Goal: Information Seeking & Learning: Understand process/instructions

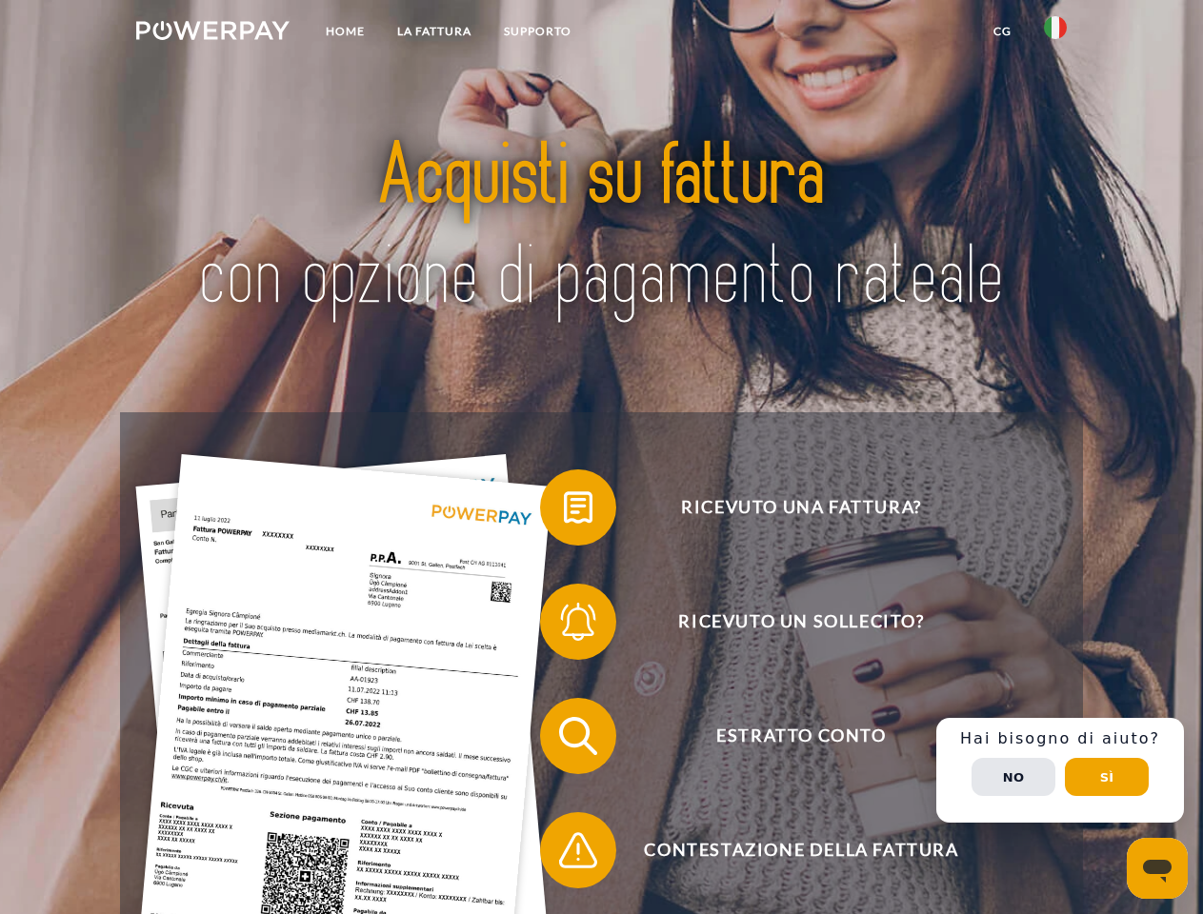
click at [212, 33] on img at bounding box center [212, 30] width 153 height 19
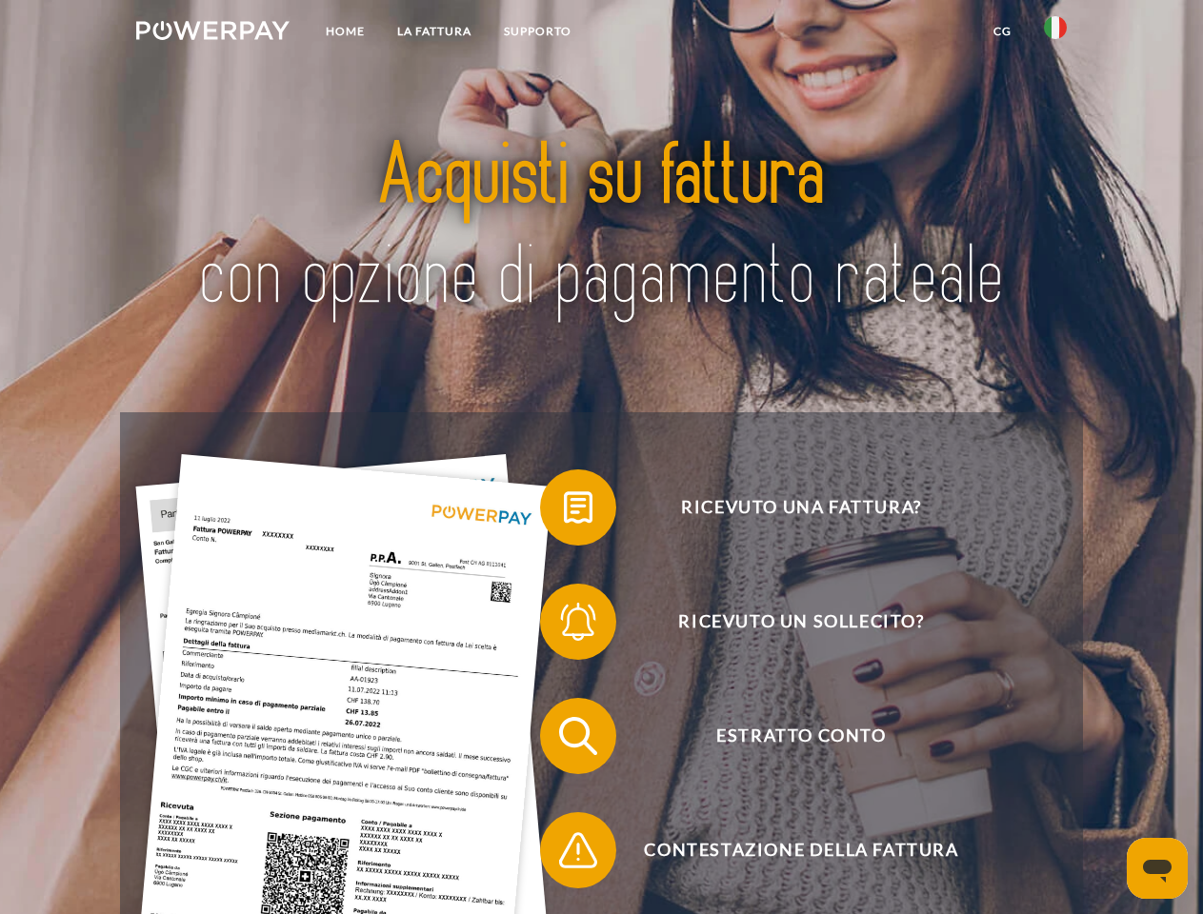
click at [1055, 33] on img at bounding box center [1055, 27] width 23 height 23
click at [1002, 31] on link "CG" at bounding box center [1002, 31] width 50 height 34
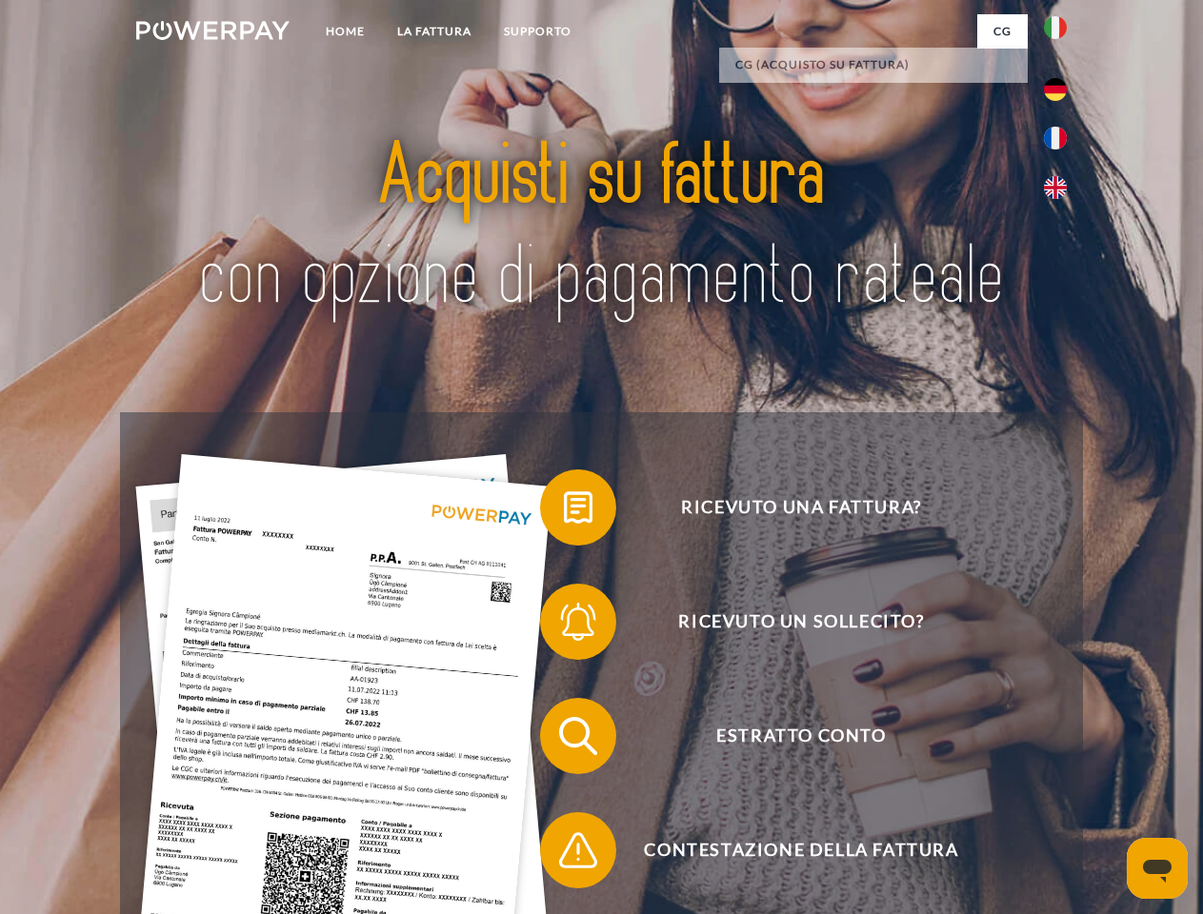
click at [564, 511] on span at bounding box center [549, 507] width 95 height 95
click at [564, 626] on span at bounding box center [549, 621] width 95 height 95
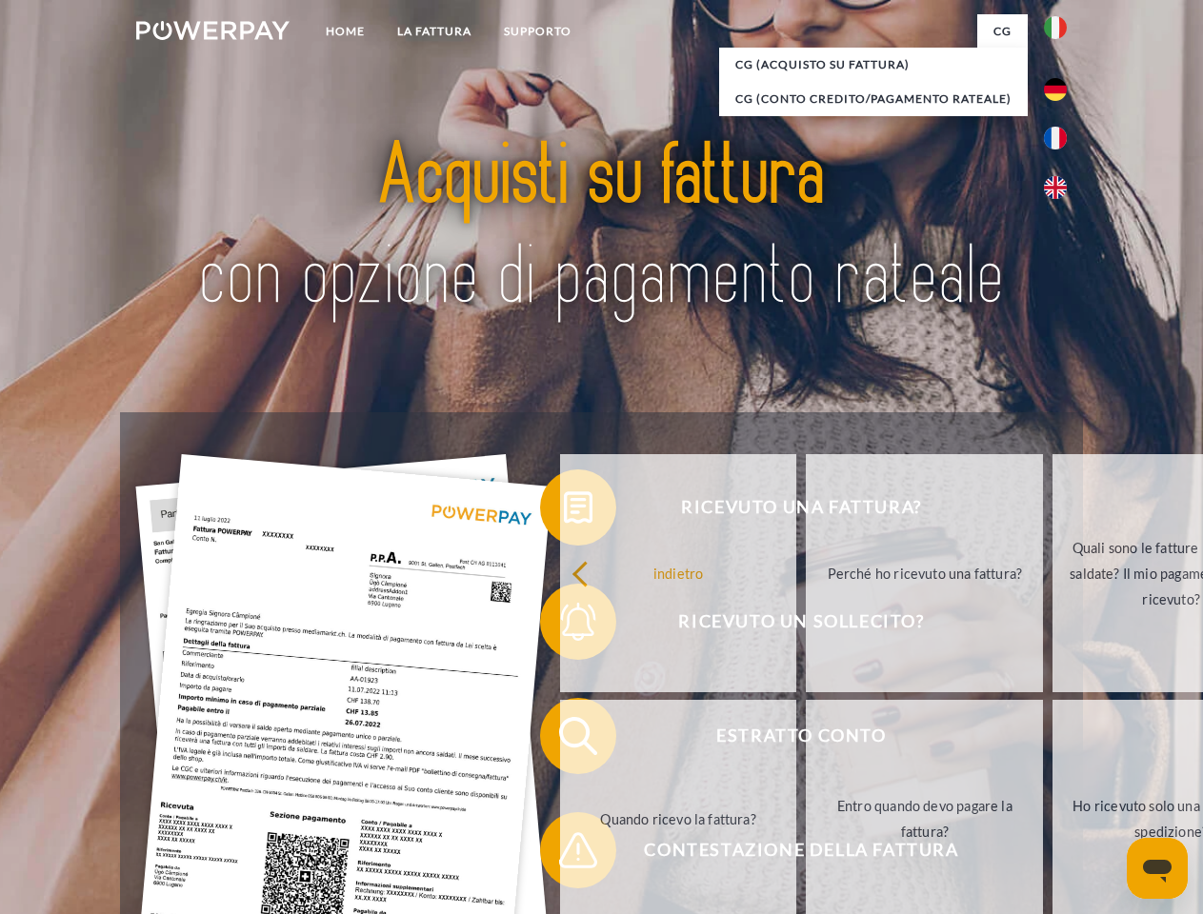
click at [806, 740] on link "Entro quando devo pagare la fattura?" at bounding box center [924, 819] width 237 height 238
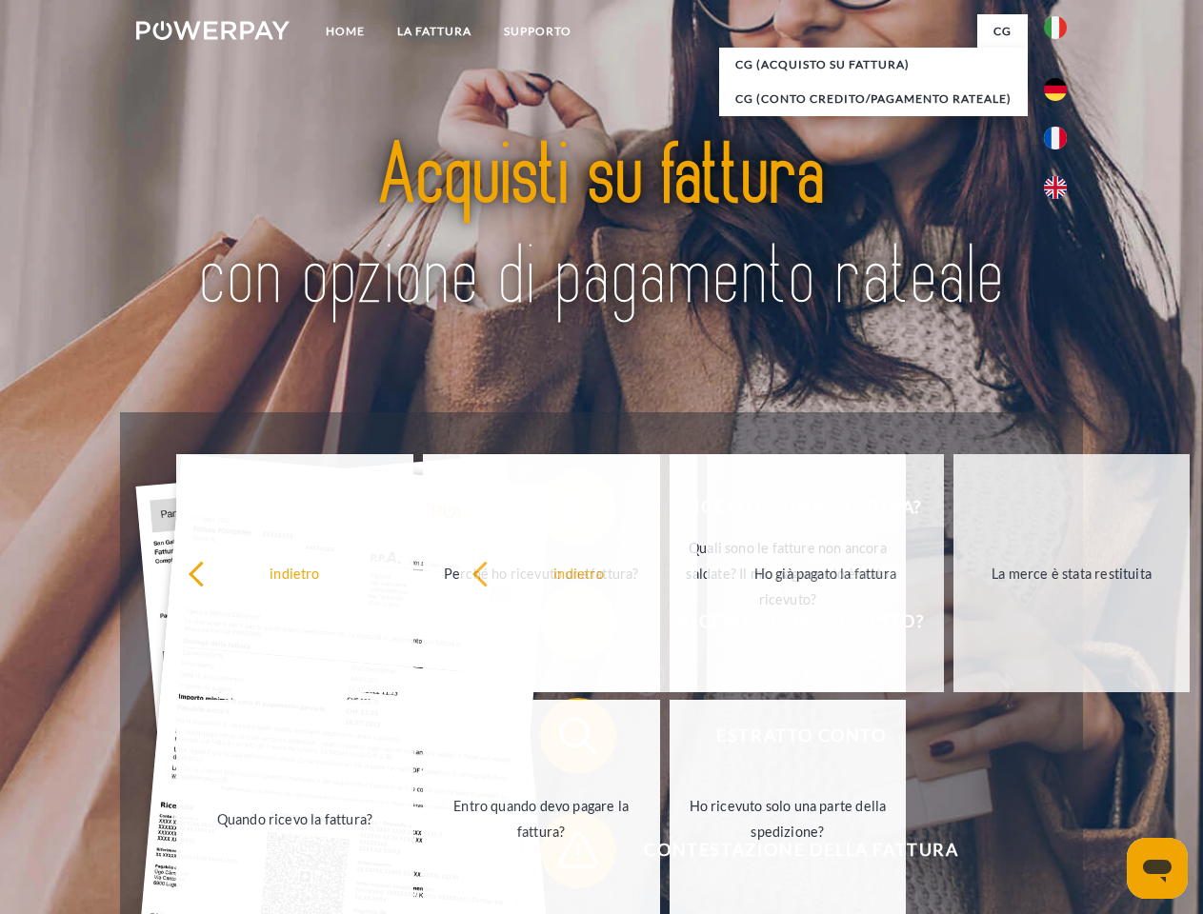
click at [564, 854] on span at bounding box center [549, 850] width 95 height 95
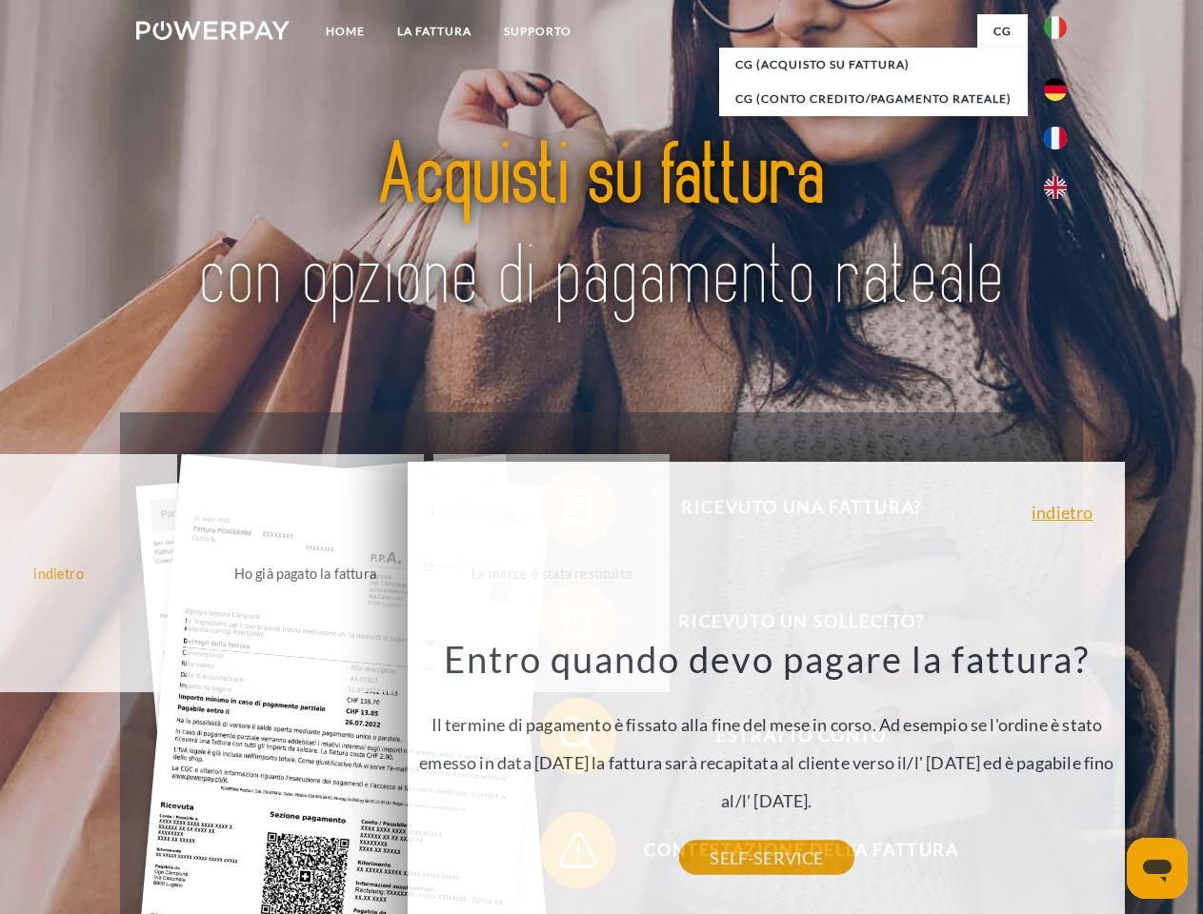
click at [1060, 770] on div "Ricevuto una fattura? Ricevuto un sollecito? Estratto conto indietro" at bounding box center [601, 793] width 962 height 762
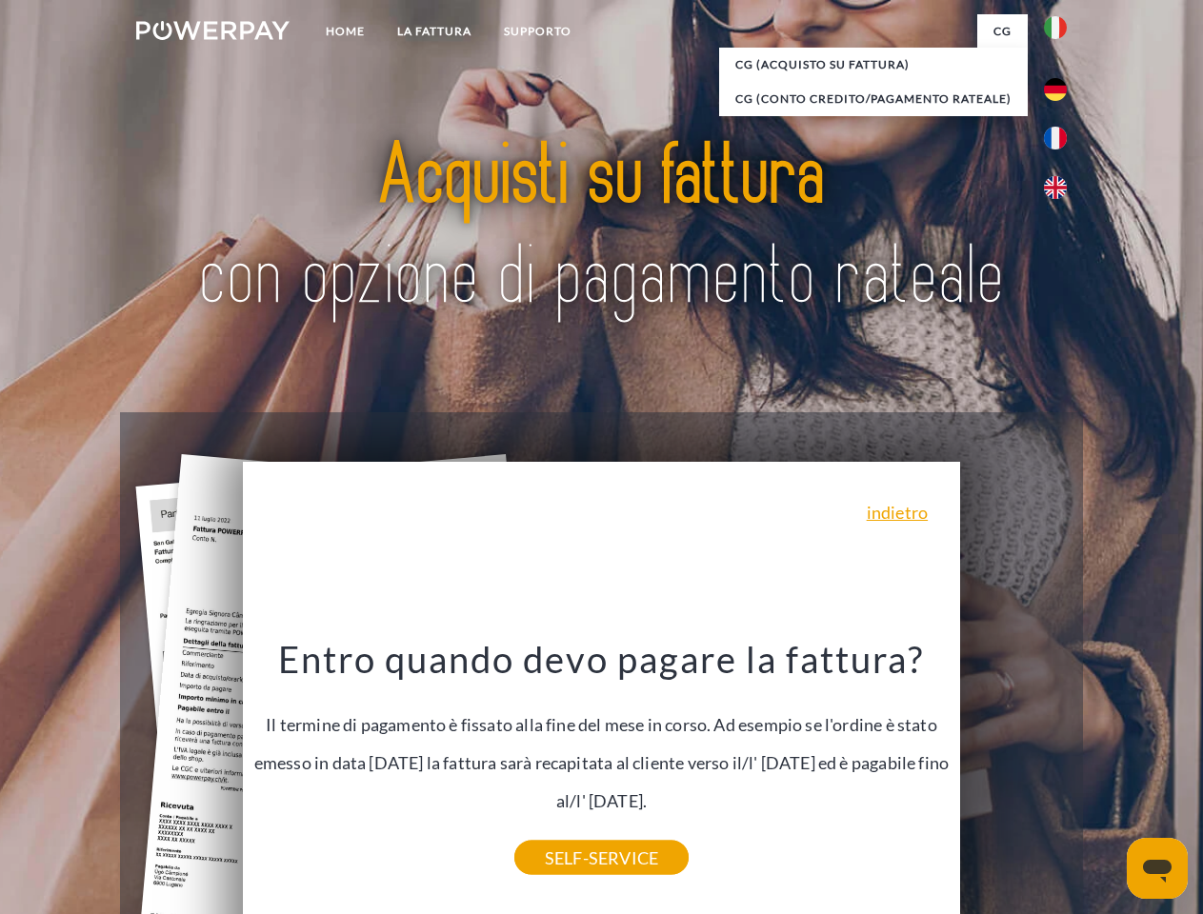
click at [1013, 774] on span "Estratto conto" at bounding box center [801, 736] width 467 height 76
click at [1107, 777] on header "Home LA FATTURA [GEOGRAPHIC_DATA]" at bounding box center [601, 657] width 1203 height 1315
